Goal: Use online tool/utility: Utilize a website feature to perform a specific function

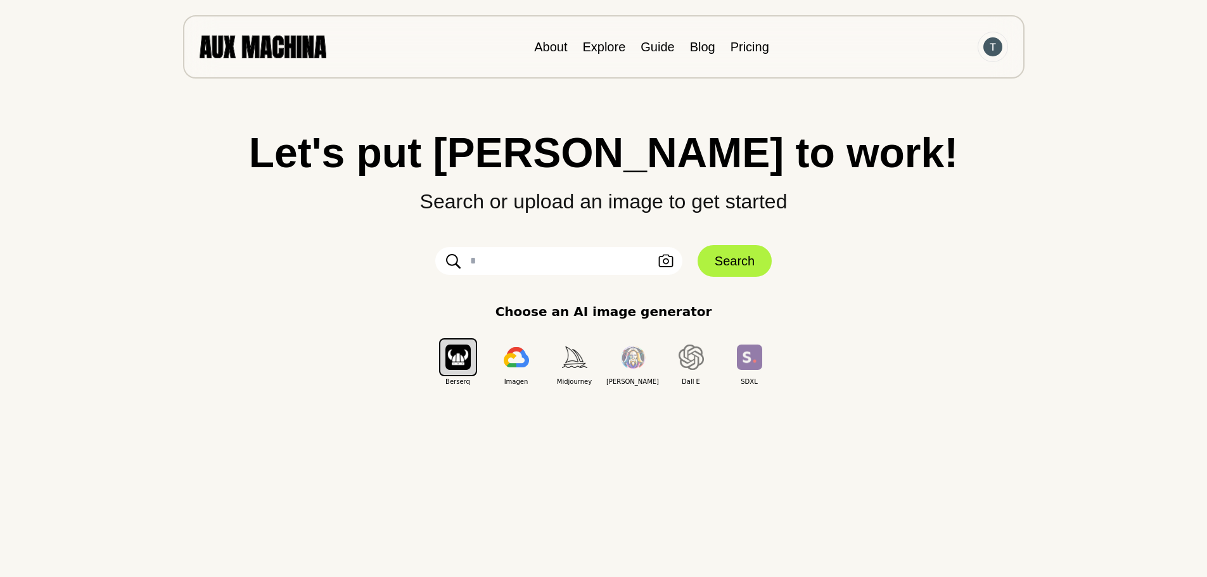
click at [556, 261] on input "text" at bounding box center [558, 261] width 247 height 28
type input "*"
paste input "**********"
type input "**********"
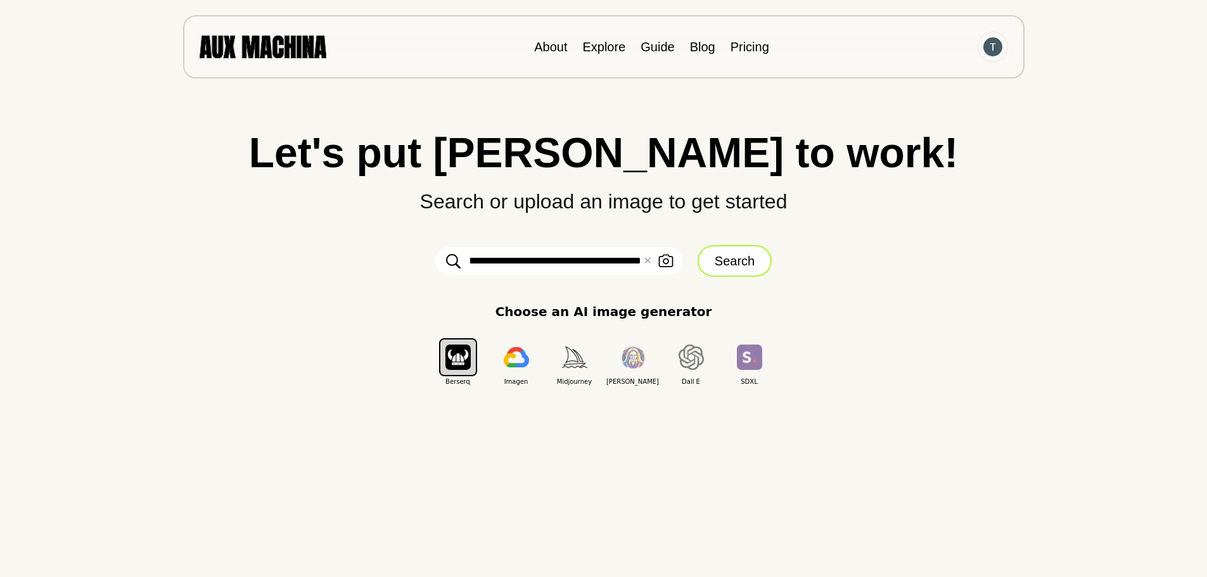
click at [727, 264] on button "Search" at bounding box center [734, 261] width 74 height 32
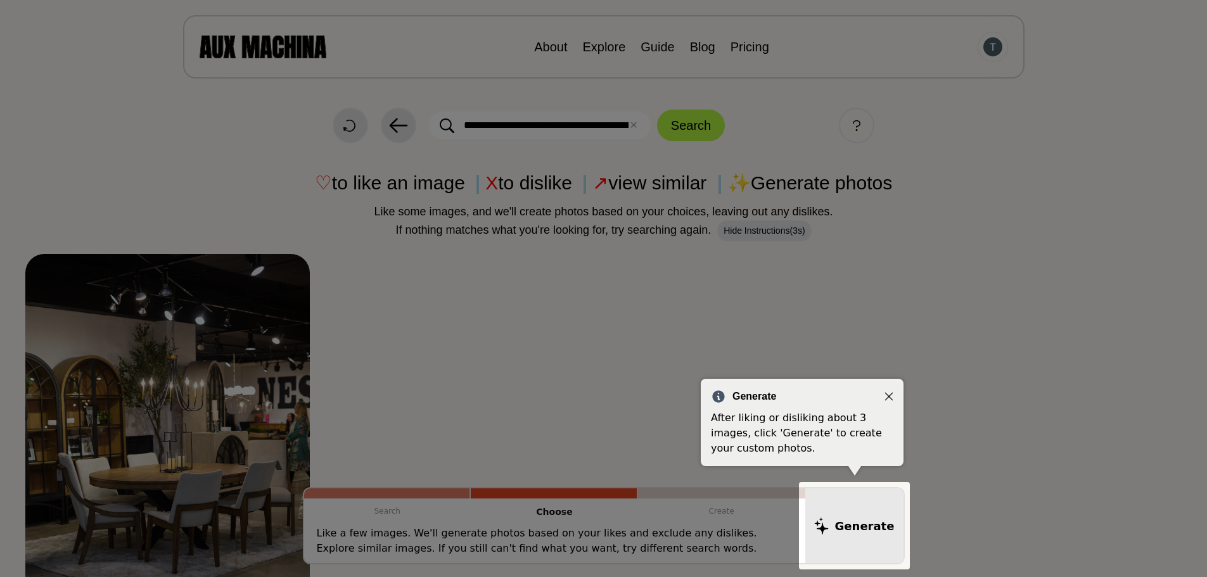
click at [889, 395] on icon "Close" at bounding box center [888, 396] width 9 height 9
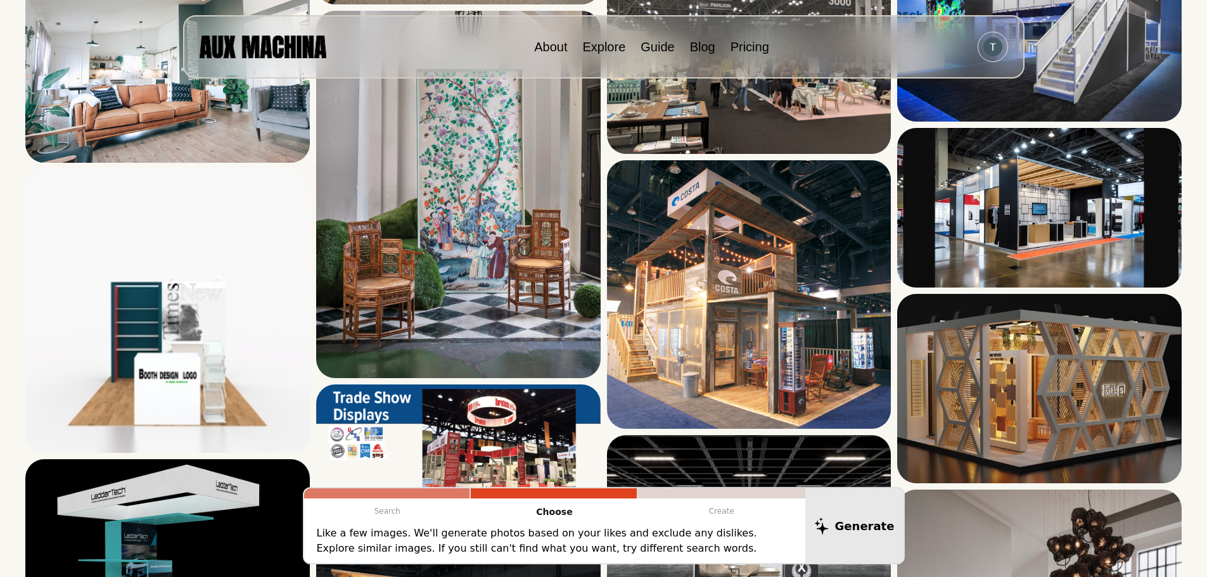
scroll to position [3054, 0]
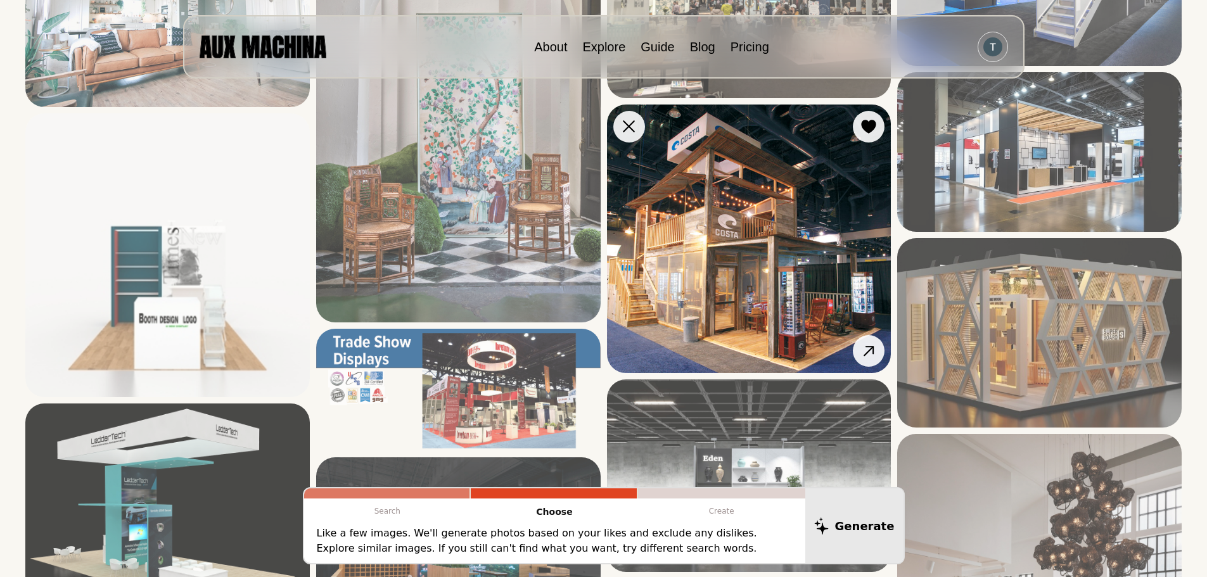
click at [802, 286] on img at bounding box center [749, 239] width 284 height 269
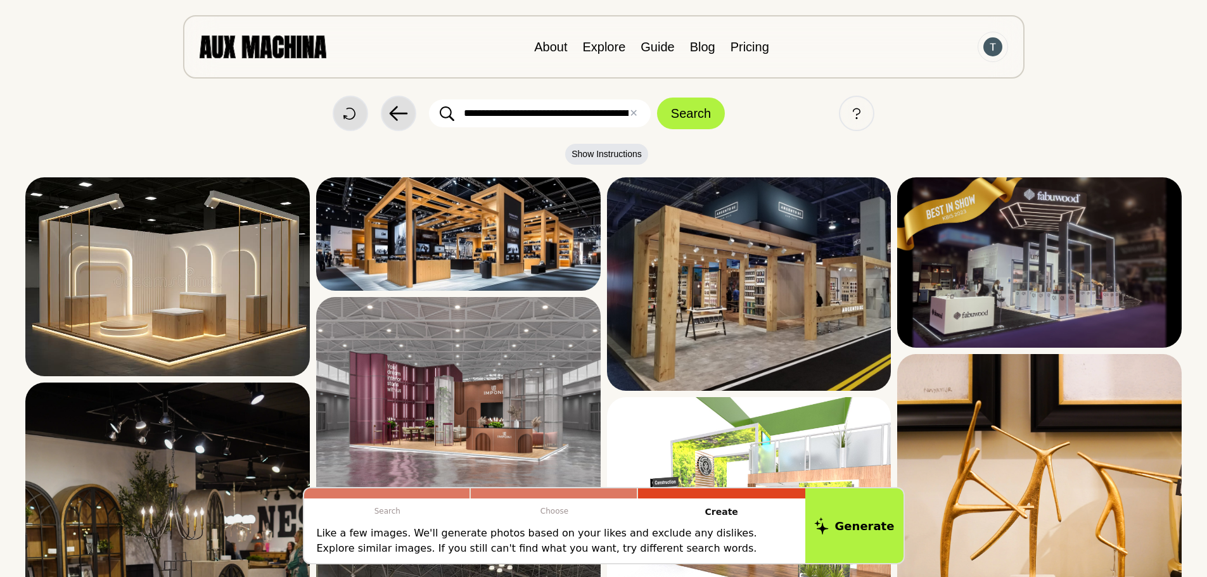
scroll to position [0, 0]
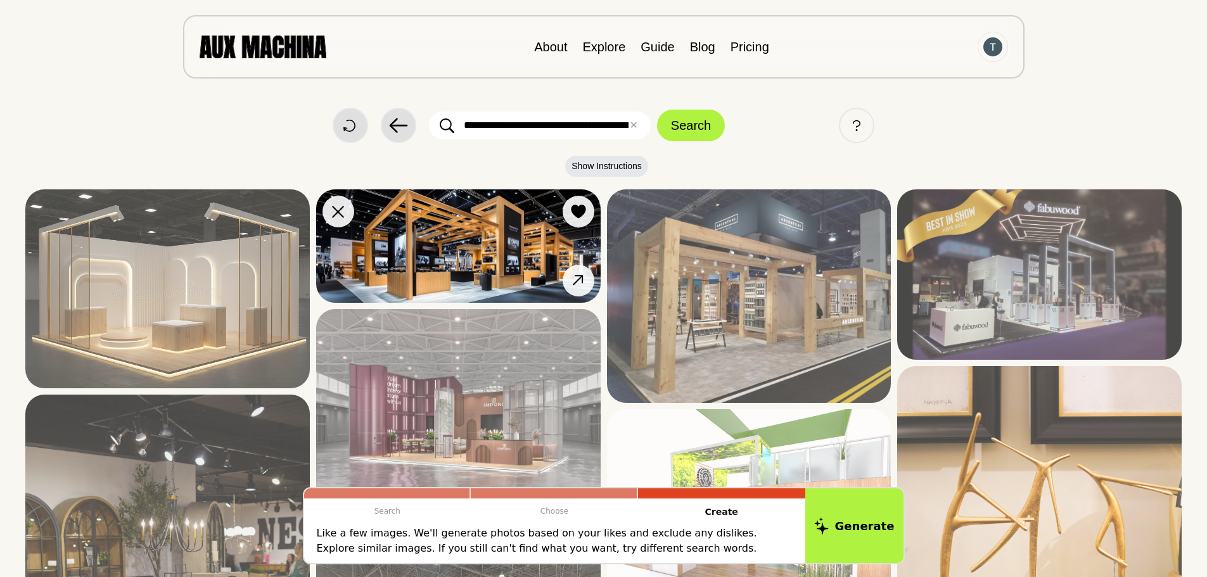
click at [509, 227] on img at bounding box center [458, 245] width 284 height 113
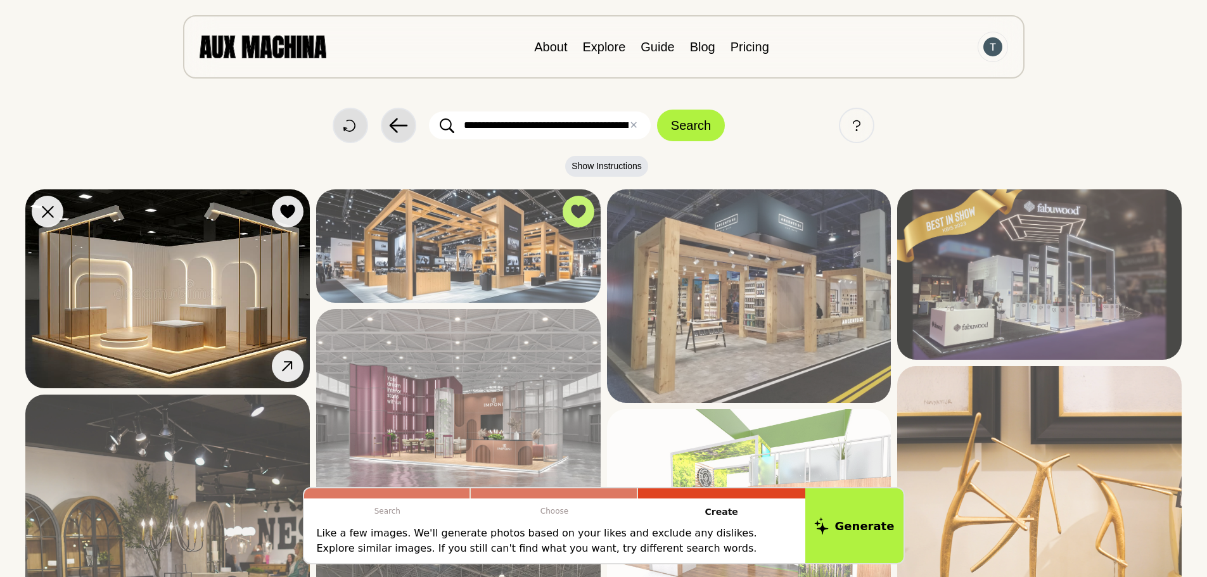
click at [127, 296] on img at bounding box center [167, 288] width 284 height 199
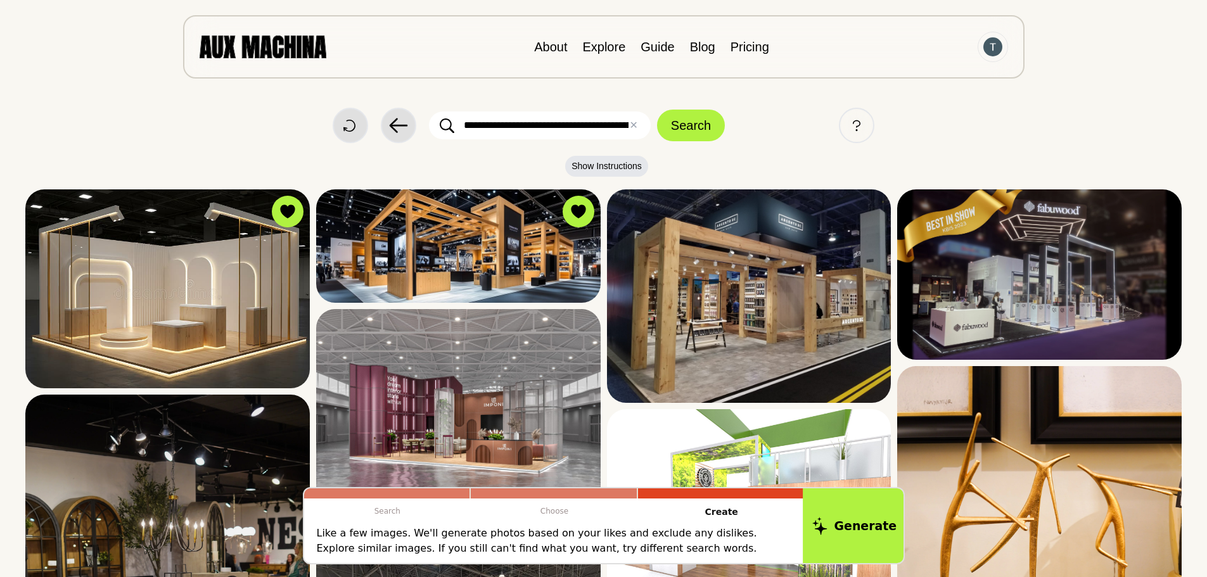
click at [844, 528] on button "Generate" at bounding box center [854, 525] width 103 height 79
